Goal: Task Accomplishment & Management: Use online tool/utility

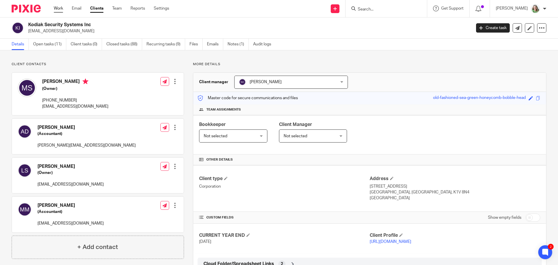
click at [55, 8] on link "Work" at bounding box center [58, 9] width 9 height 6
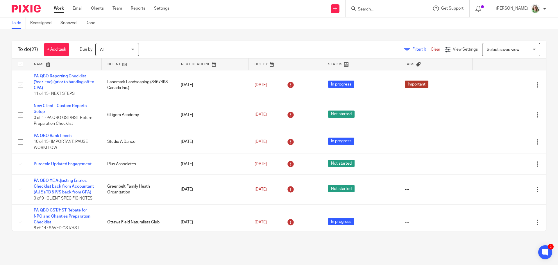
click at [496, 45] on span "Select saved view" at bounding box center [508, 49] width 42 height 12
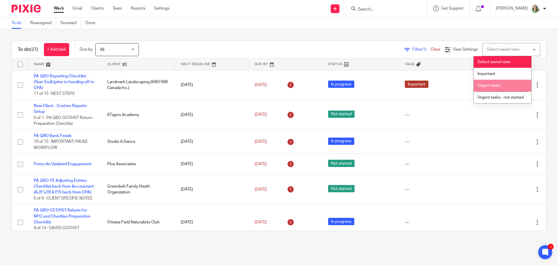
click at [497, 82] on li "Urgent tasks" at bounding box center [503, 86] width 58 height 12
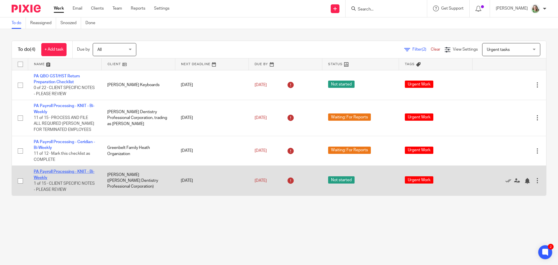
click at [51, 171] on link "PA Payroll Processing - KNIT - Bi-Weekly" at bounding box center [64, 174] width 61 height 10
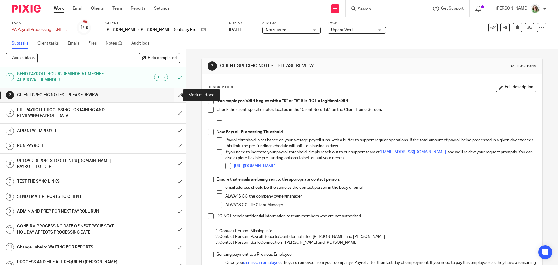
click at [173, 95] on input "submit" at bounding box center [93, 95] width 186 height 15
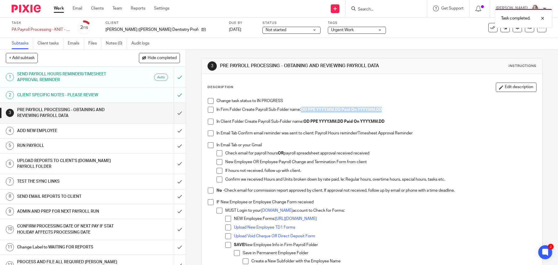
drag, startPoint x: 384, startPoint y: 109, endPoint x: 301, endPoint y: 112, distance: 82.9
click at [301, 112] on p "In Firm Folder Create Payroll Sub-Folder name: OD PPE YYYY.MM.DD Paid On YYYY.M…" at bounding box center [375, 110] width 319 height 6
copy strong "OD PPE YYYY.MM.DD Paid On YYYY.MM.DD"
click at [208, 99] on span at bounding box center [211, 101] width 6 height 6
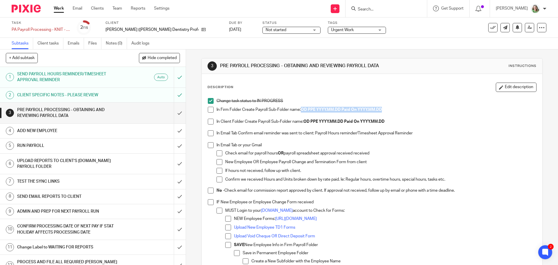
click at [208, 107] on span at bounding box center [211, 110] width 6 height 6
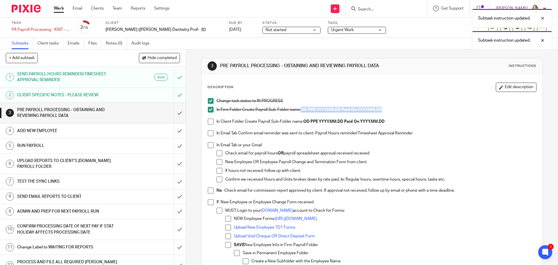
click at [208, 121] on span at bounding box center [211, 122] width 6 height 6
click at [211, 133] on span at bounding box center [211, 133] width 6 height 6
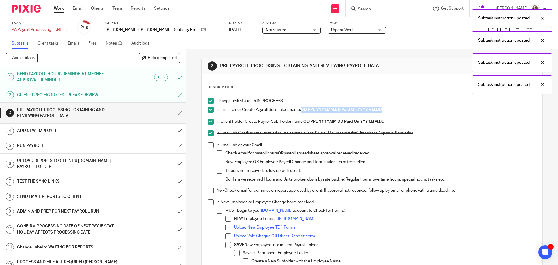
click at [211, 143] on span at bounding box center [211, 145] width 6 height 6
click at [208, 189] on span at bounding box center [211, 190] width 6 height 6
click at [208, 200] on span at bounding box center [211, 202] width 6 height 6
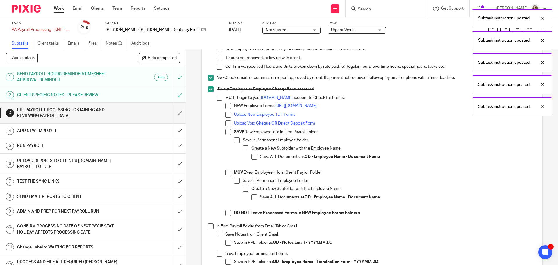
scroll to position [145, 0]
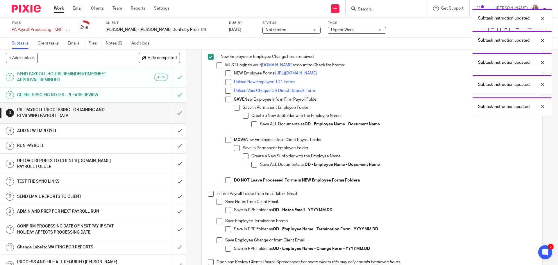
click at [209, 194] on span at bounding box center [211, 194] width 6 height 6
click at [229, 211] on span at bounding box center [228, 210] width 6 height 6
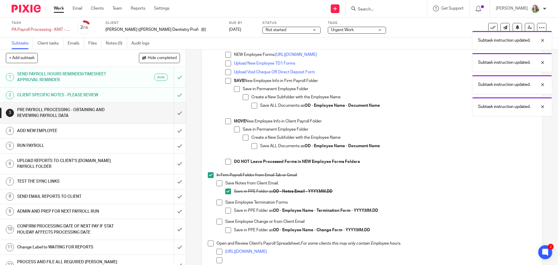
scroll to position [174, 0]
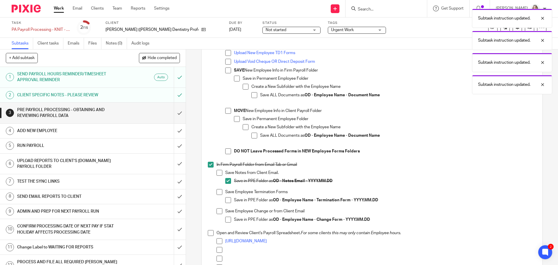
click at [225, 201] on span at bounding box center [228, 200] width 6 height 6
click at [219, 194] on span at bounding box center [219, 192] width 6 height 6
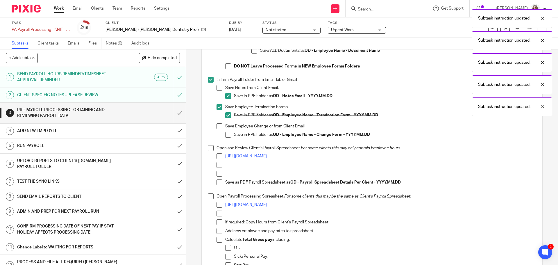
scroll to position [262, 0]
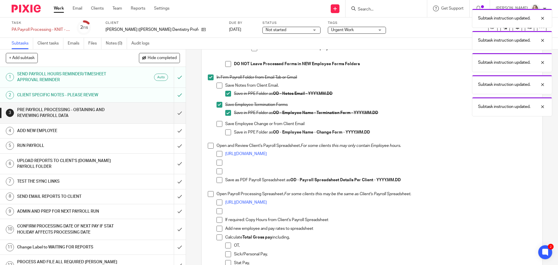
click at [210, 147] on span at bounding box center [211, 146] width 6 height 6
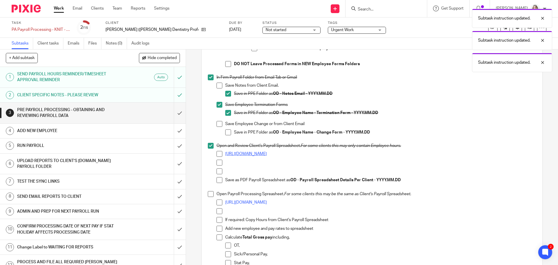
click at [237, 155] on link "https://docs.google.com/spreadsheets/d/159Q6PS_qWb8z51zMq8Oj-QyU_Z_kbS_buzngL8x…" at bounding box center [246, 154] width 42 height 4
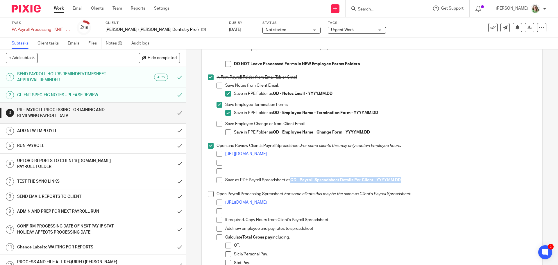
drag, startPoint x: 401, startPoint y: 178, endPoint x: 291, endPoint y: 180, distance: 109.9
click at [291, 180] on p "Save as PDF Payroll Spreadsheet as OD - Payroll Spreadsheet Details Per Client …" at bounding box center [380, 180] width 311 height 6
copy strong "OD - Payroll Spreadsheet Details Per Client - YYYY.MM.DD"
click at [219, 180] on span at bounding box center [219, 180] width 6 height 6
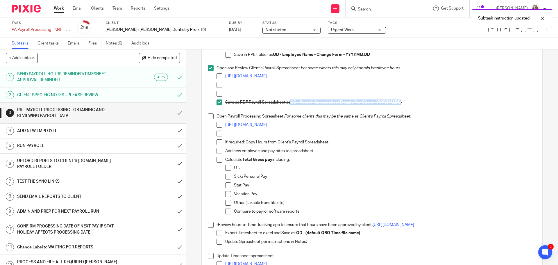
scroll to position [349, 0]
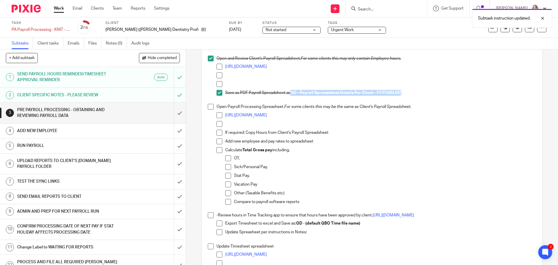
click at [208, 107] on span at bounding box center [211, 107] width 6 height 6
click at [210, 214] on span at bounding box center [211, 215] width 6 height 6
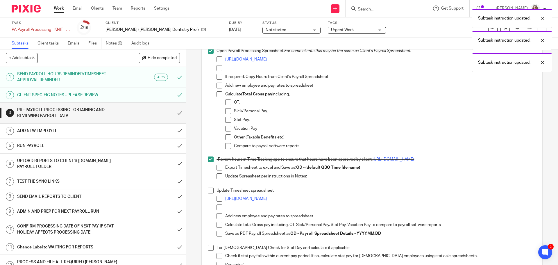
scroll to position [407, 0]
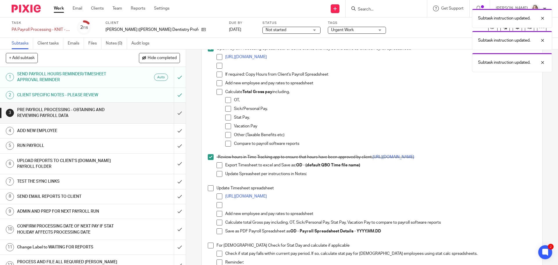
click at [211, 185] on li "- Review hours in Time Tracking app to ensure that hours have been approved by …" at bounding box center [372, 169] width 328 height 31
drag, startPoint x: 380, startPoint y: 230, endPoint x: 290, endPoint y: 232, distance: 89.8
click at [290, 232] on strong "OD - Payroll Spreadsheet Details - YYYY.MM.DD" at bounding box center [335, 231] width 91 height 4
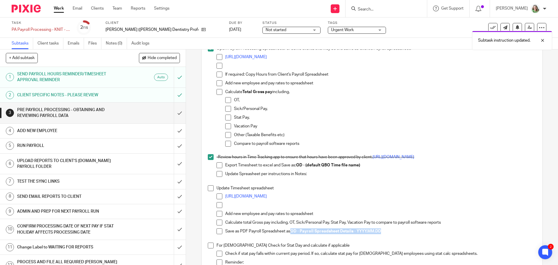
copy strong "OD - Payroll Spreadsheet Details - YYYY.MM.DD"
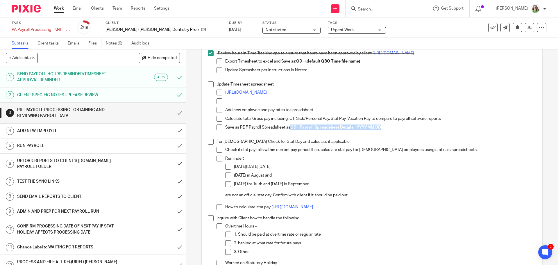
scroll to position [523, 0]
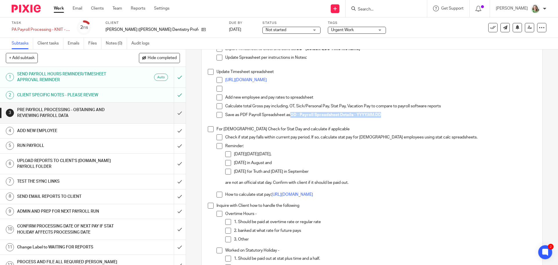
click at [79, 130] on h1 "ADD NEW EMPLOYEE" at bounding box center [67, 130] width 101 height 9
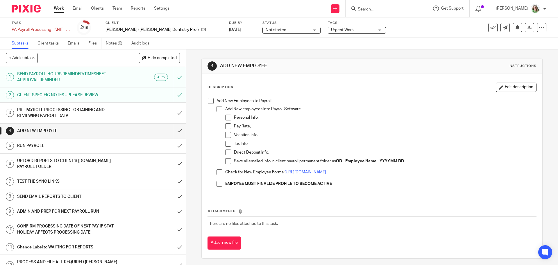
click at [67, 144] on h1 "RUN PAYROLL" at bounding box center [67, 145] width 101 height 9
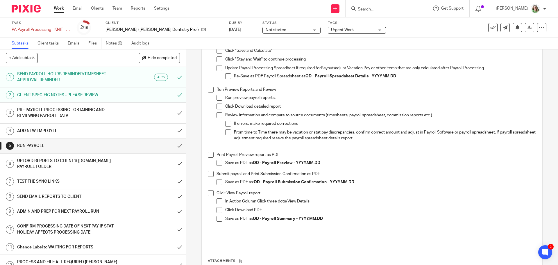
scroll to position [291, 0]
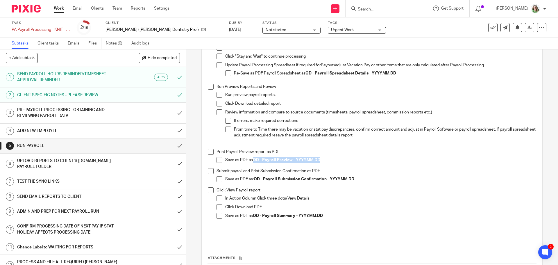
drag, startPoint x: 321, startPoint y: 163, endPoint x: 253, endPoint y: 161, distance: 68.3
click at [253, 161] on p "Save as PDF as OD - Payroll Preview - YYYY.MM.DD" at bounding box center [380, 160] width 311 height 6
click at [208, 155] on span at bounding box center [211, 152] width 6 height 6
click at [217, 161] on span at bounding box center [219, 160] width 6 height 6
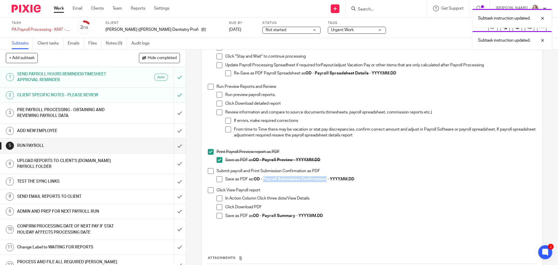
drag, startPoint x: 325, startPoint y: 181, endPoint x: 263, endPoint y: 182, distance: 61.6
click at [263, 181] on strong "OD - Payroll Submission Confirmation - YYYY.MM.DD" at bounding box center [304, 179] width 101 height 4
copy strong "Payroll Submission Confirmation"
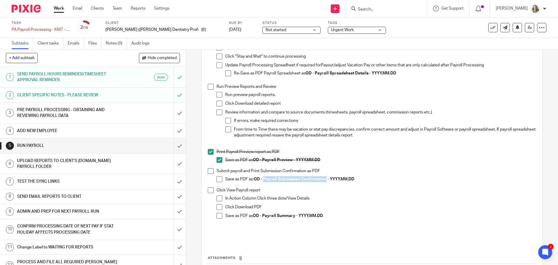
drag, startPoint x: 217, startPoint y: 180, endPoint x: 213, endPoint y: 176, distance: 5.1
click at [217, 180] on span at bounding box center [219, 179] width 6 height 6
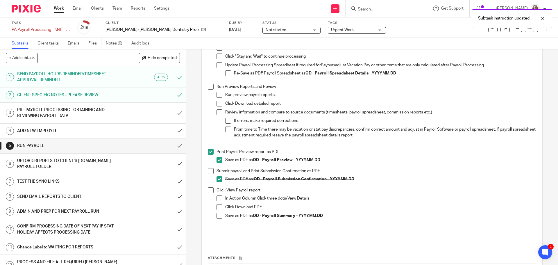
click at [208, 174] on span at bounding box center [211, 171] width 6 height 6
drag, startPoint x: 293, startPoint y: 219, endPoint x: 262, endPoint y: 219, distance: 30.8
click at [262, 218] on strong "OD - Payroll Summary - YYYY.MM.DD" at bounding box center [288, 216] width 70 height 4
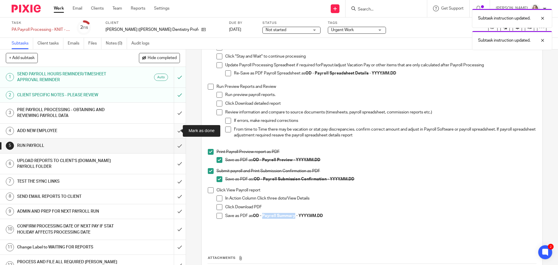
click at [175, 129] on input "submit" at bounding box center [93, 130] width 186 height 15
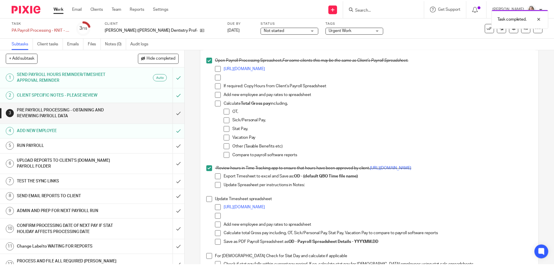
scroll to position [407, 0]
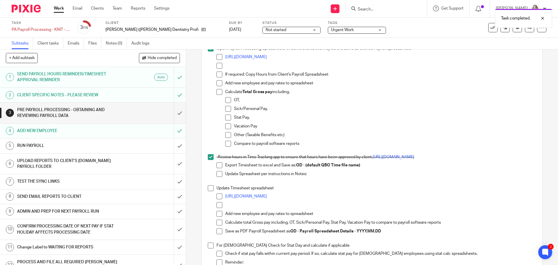
click at [208, 188] on span at bounding box center [211, 188] width 6 height 6
click at [208, 244] on span at bounding box center [211, 245] width 6 height 6
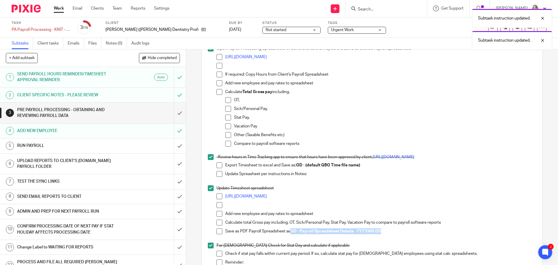
drag, startPoint x: 381, startPoint y: 230, endPoint x: 291, endPoint y: 231, distance: 90.1
click at [291, 231] on strong "OD - Payroll Spreadsheet Details - YYYY.MM.DD" at bounding box center [335, 231] width 91 height 4
copy strong "OD - Payroll Spreadsheet Details - YYYY.MM.DD"
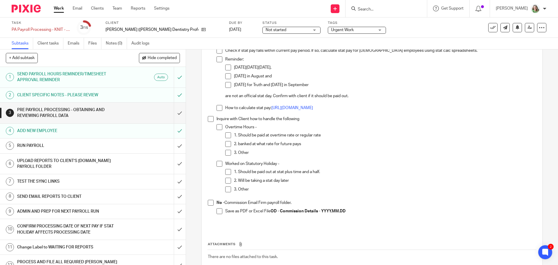
scroll to position [610, 0]
click at [175, 112] on input "submit" at bounding box center [93, 113] width 186 height 21
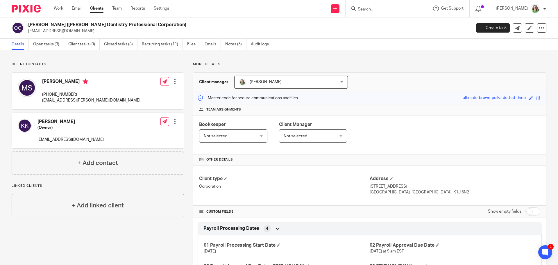
drag, startPoint x: 171, startPoint y: 23, endPoint x: 62, endPoint y: 25, distance: 109.0
click at [62, 25] on h2 "[PERSON_NAME] ([PERSON_NAME] Dentistry Professional Corporation)" at bounding box center [203, 25] width 351 height 6
copy h2 "K. Kandasamy Dentistry Professional Corporation"
click at [377, 10] on input "Search" at bounding box center [383, 9] width 52 height 5
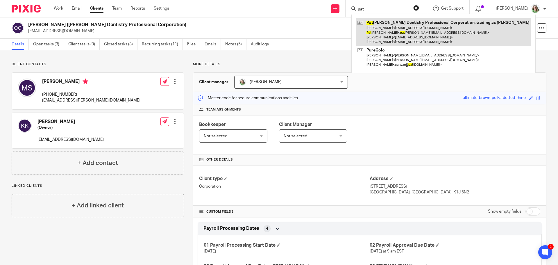
type input "pat"
click at [385, 22] on link at bounding box center [443, 32] width 175 height 28
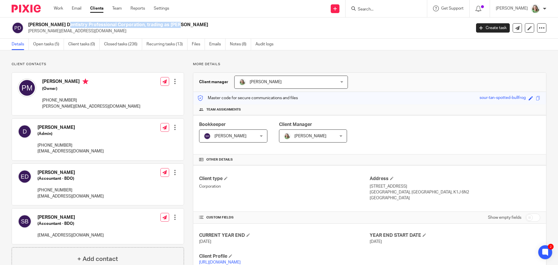
drag, startPoint x: 142, startPoint y: 24, endPoint x: 27, endPoint y: 26, distance: 114.8
click at [27, 26] on div "[PERSON_NAME] Dentistry Professional Corporation, trading as [PERSON_NAME] [PER…" at bounding box center [240, 28] width 456 height 12
copy h2 "[PERSON_NAME] Dentistry Professional Corporation"
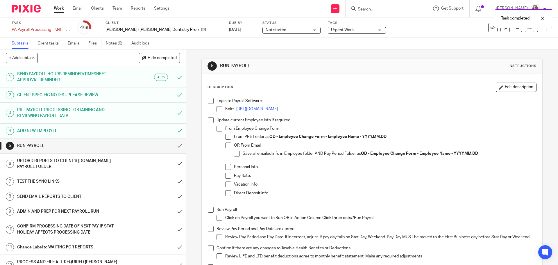
click at [209, 101] on span at bounding box center [211, 101] width 6 height 6
click at [208, 122] on span at bounding box center [211, 120] width 6 height 6
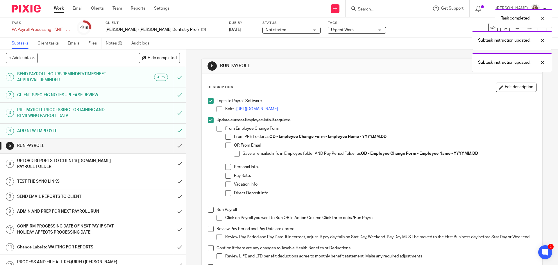
click at [208, 209] on span at bounding box center [211, 210] width 6 height 6
click at [209, 228] on span at bounding box center [211, 229] width 6 height 6
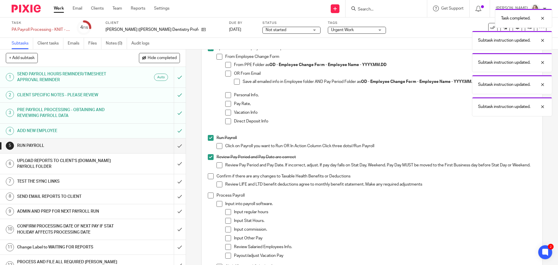
scroll to position [87, 0]
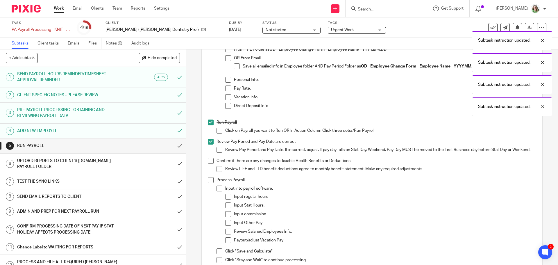
click at [210, 161] on span at bounding box center [211, 161] width 6 height 6
click at [208, 183] on span at bounding box center [211, 180] width 6 height 6
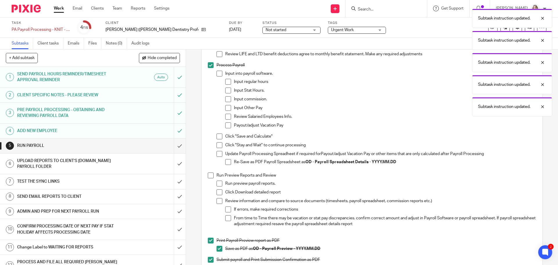
scroll to position [203, 0]
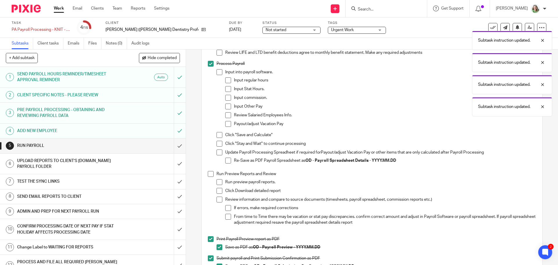
click at [209, 177] on span at bounding box center [211, 174] width 6 height 6
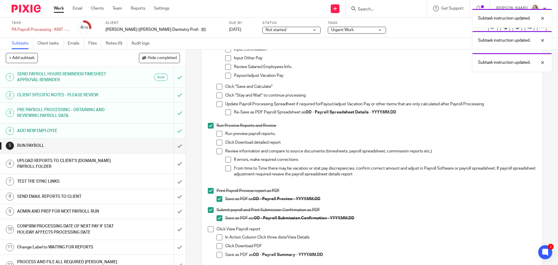
scroll to position [262, 0]
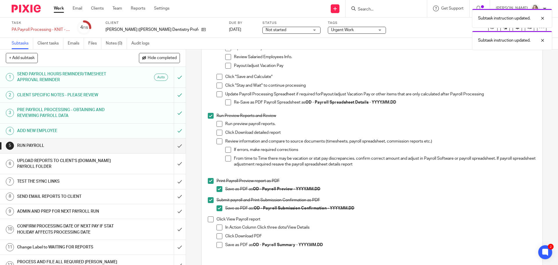
click at [225, 105] on span at bounding box center [228, 102] width 6 height 6
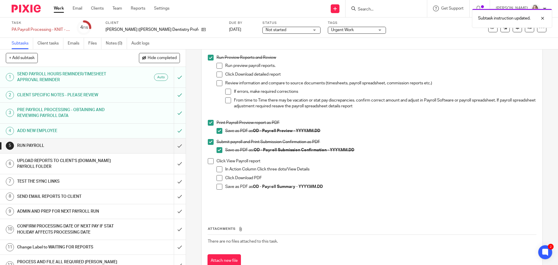
scroll to position [343, 0]
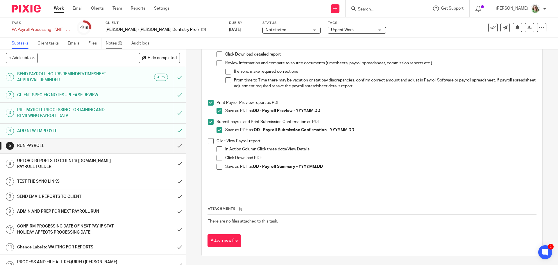
click at [115, 41] on link "Notes (0)" at bounding box center [116, 43] width 21 height 11
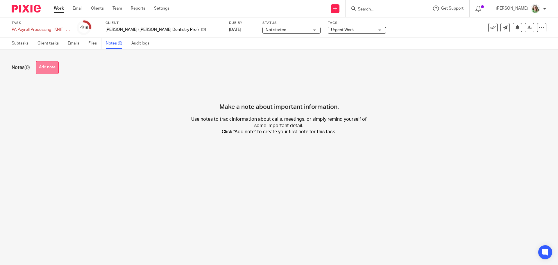
click at [54, 66] on button "Add note" at bounding box center [47, 67] width 23 height 13
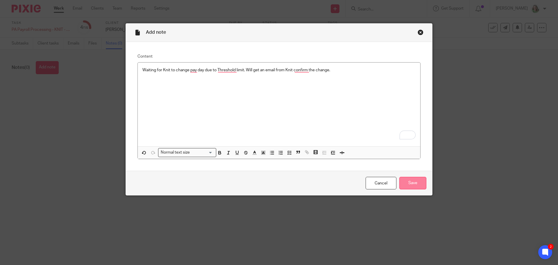
click at [407, 181] on input "Save" at bounding box center [412, 183] width 27 height 12
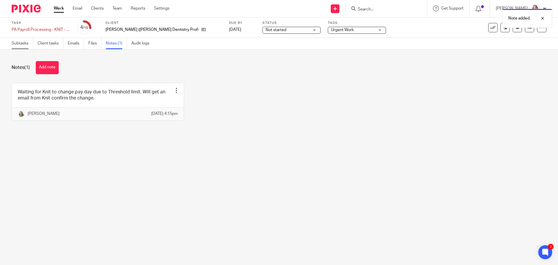
click at [27, 44] on link "Subtasks" at bounding box center [23, 43] width 22 height 11
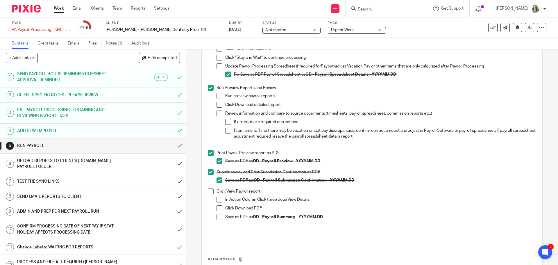
scroll to position [291, 0]
